Goal: Information Seeking & Learning: Learn about a topic

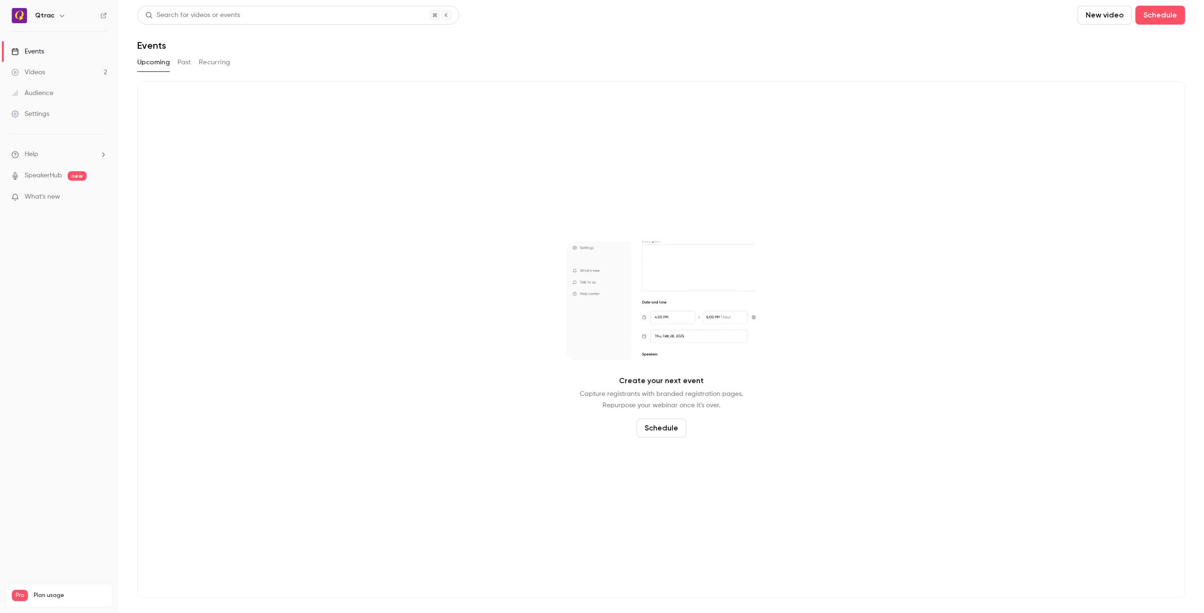
click at [186, 61] on button "Past" at bounding box center [184, 62] width 14 height 15
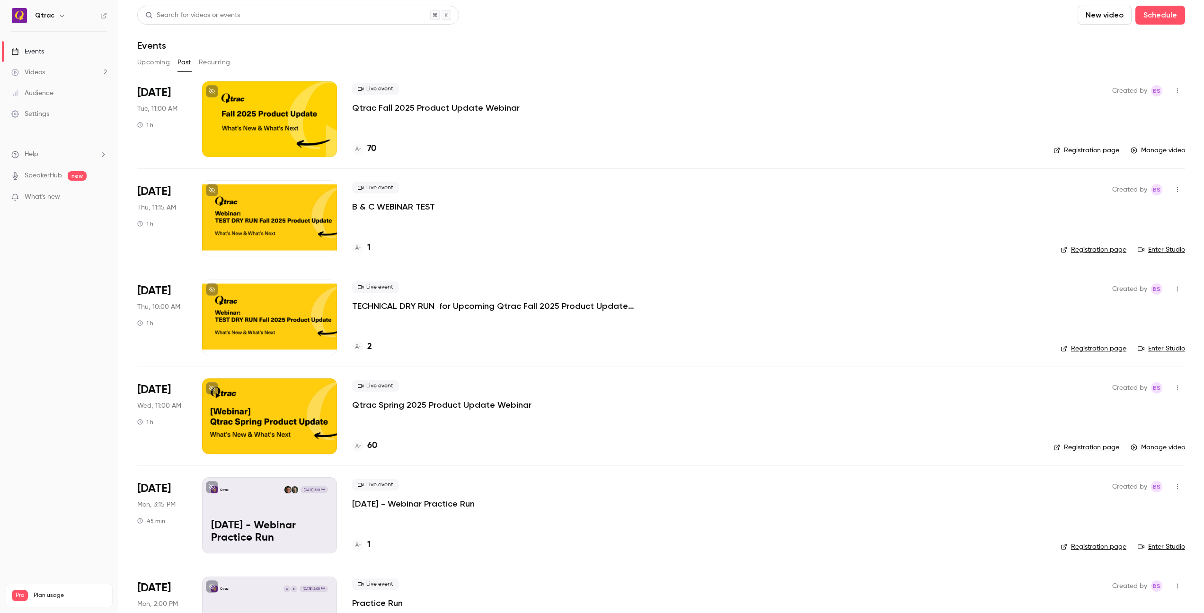
click at [279, 108] on div at bounding box center [269, 119] width 135 height 76
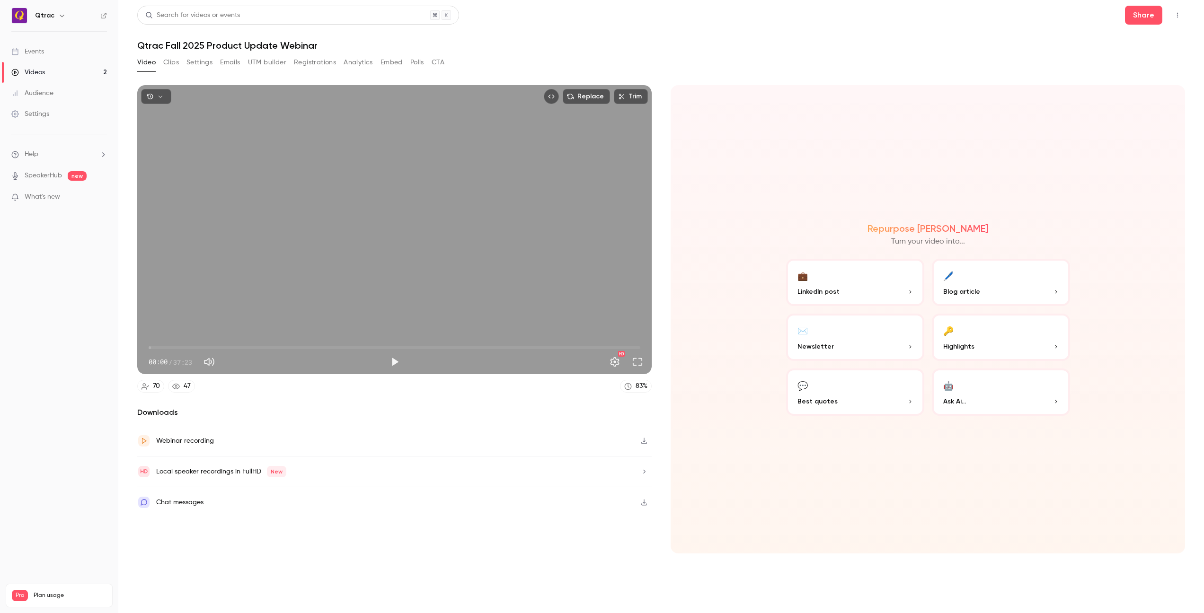
click at [357, 64] on button "Analytics" at bounding box center [358, 62] width 29 height 15
